Goal: Information Seeking & Learning: Learn about a topic

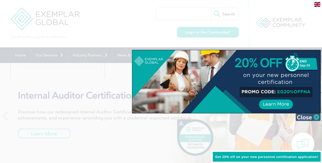
click at [314, 114] on img at bounding box center [308, 117] width 25 height 8
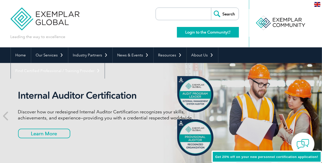
click at [212, 33] on link "Login to the Community" at bounding box center [208, 32] width 62 height 11
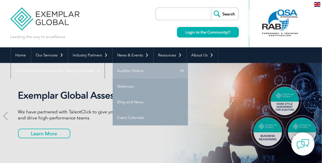
click at [138, 65] on link "Auditor Online" at bounding box center [150, 71] width 75 height 16
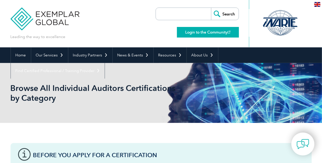
click at [211, 30] on link "Login to the Community" at bounding box center [208, 32] width 62 height 11
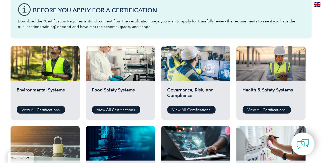
scroll to position [167, 0]
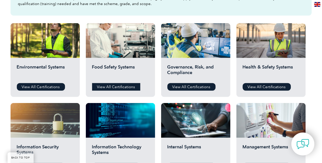
click at [116, 85] on link "View All Certifications" at bounding box center [116, 87] width 48 height 8
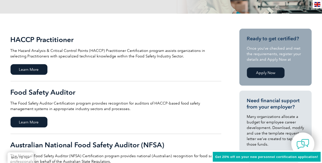
scroll to position [101, 0]
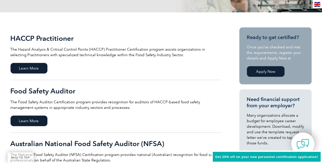
click at [272, 70] on link "Apply Now" at bounding box center [266, 71] width 38 height 11
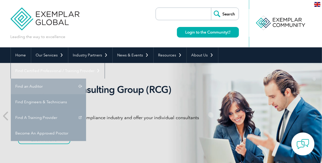
click at [86, 78] on link "Find an Auditor" at bounding box center [48, 86] width 75 height 16
